Goal: Task Accomplishment & Management: Manage account settings

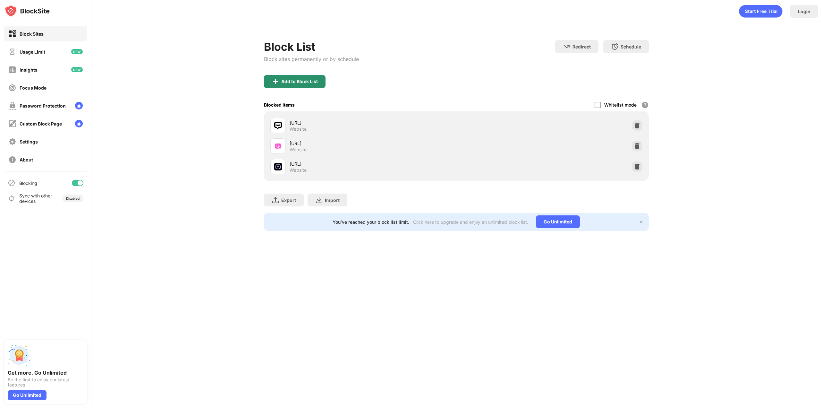
click at [304, 83] on div "Add to Block List" at bounding box center [299, 81] width 37 height 5
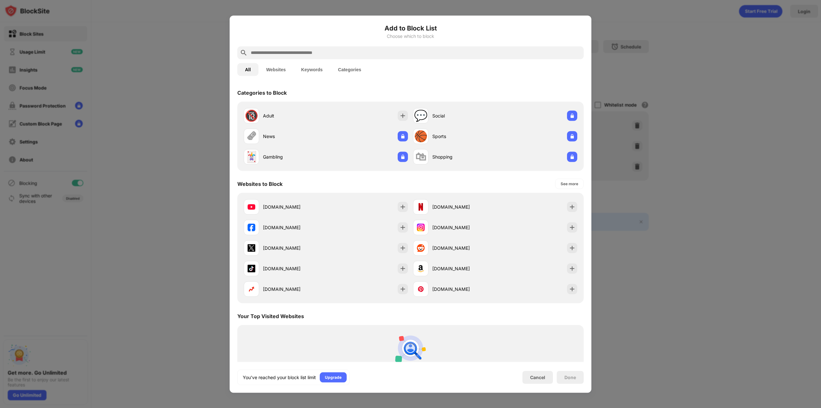
click at [278, 69] on button "Websites" at bounding box center [276, 69] width 35 height 13
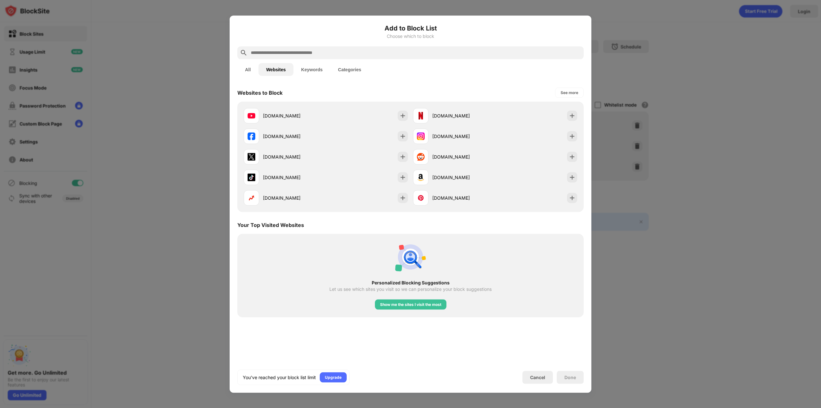
click at [319, 70] on button "Keywords" at bounding box center [312, 69] width 37 height 13
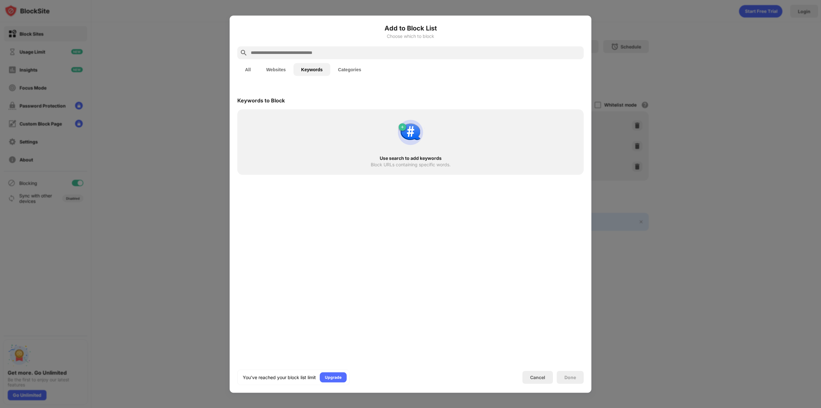
click at [310, 50] on input "text" at bounding box center [415, 53] width 331 height 8
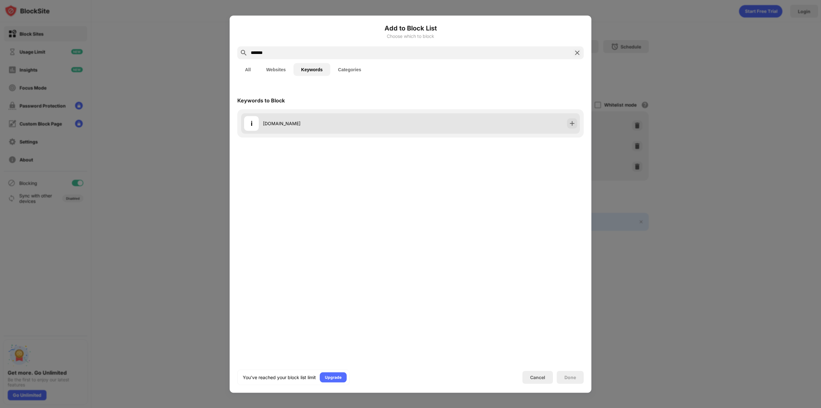
type input "*******"
click at [548, 127] on div "i [DOMAIN_NAME]" at bounding box center [410, 123] width 339 height 21
click at [572, 123] on img at bounding box center [572, 123] width 6 height 6
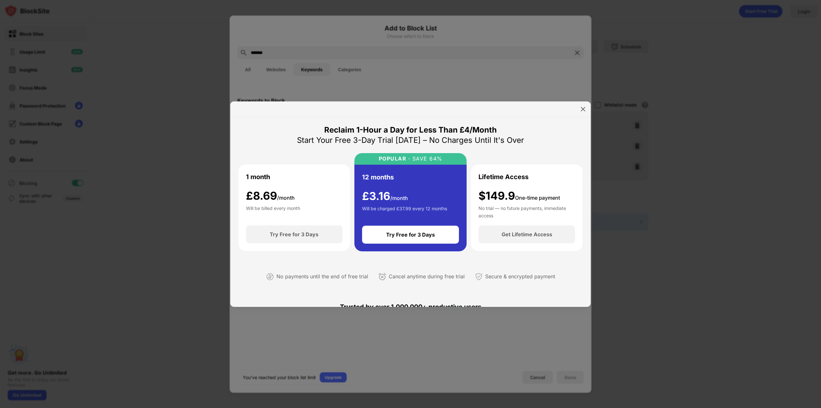
click at [639, 218] on div at bounding box center [410, 204] width 821 height 408
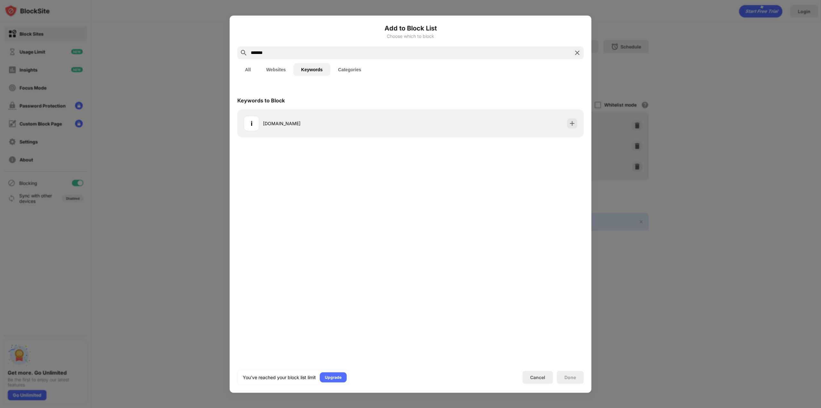
click at [581, 109] on div "Keywords to Block" at bounding box center [410, 100] width 346 height 18
click at [625, 54] on div at bounding box center [410, 204] width 821 height 408
